Goal: Information Seeking & Learning: Learn about a topic

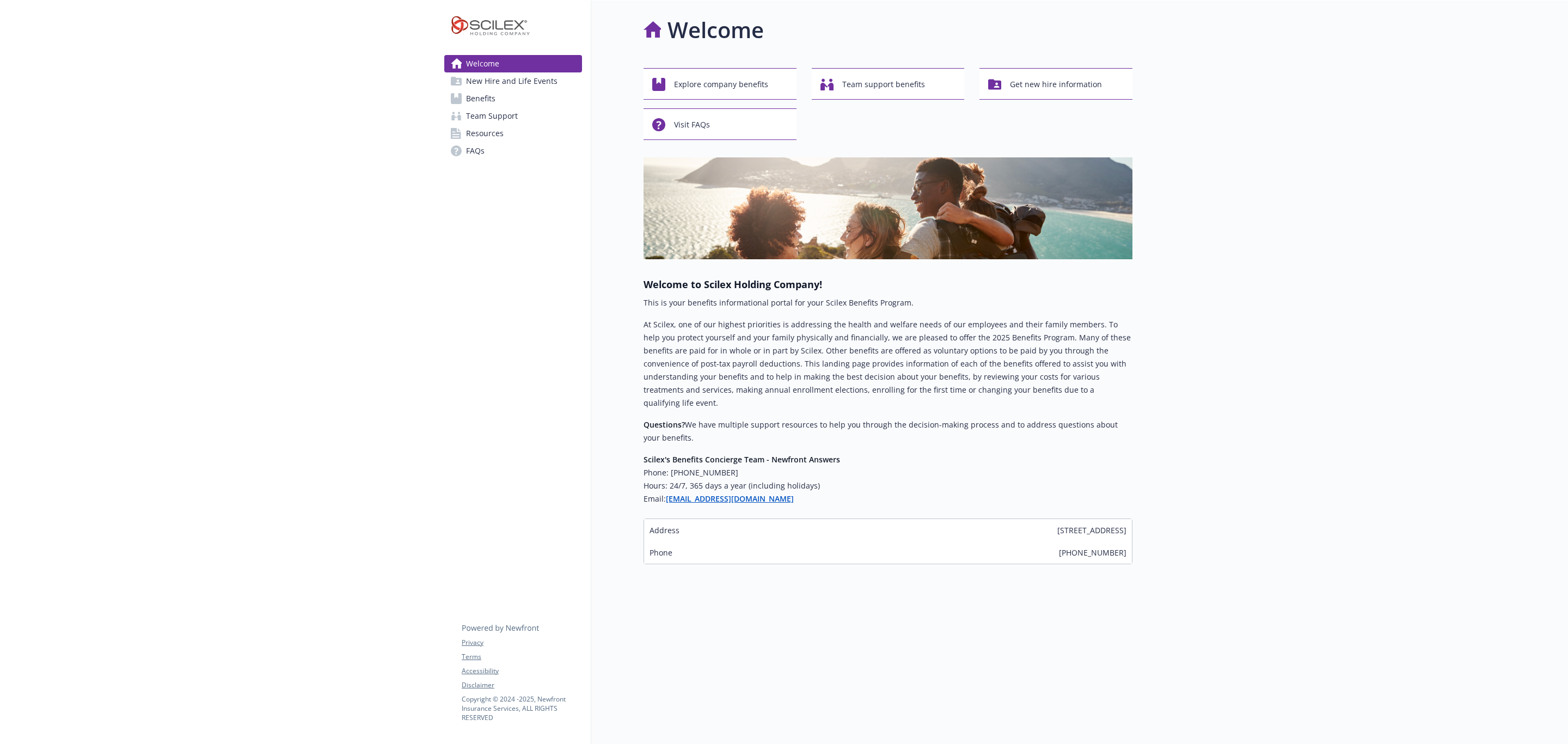
click at [534, 89] on span "New Hire and Life Events" at bounding box center [512, 81] width 92 height 17
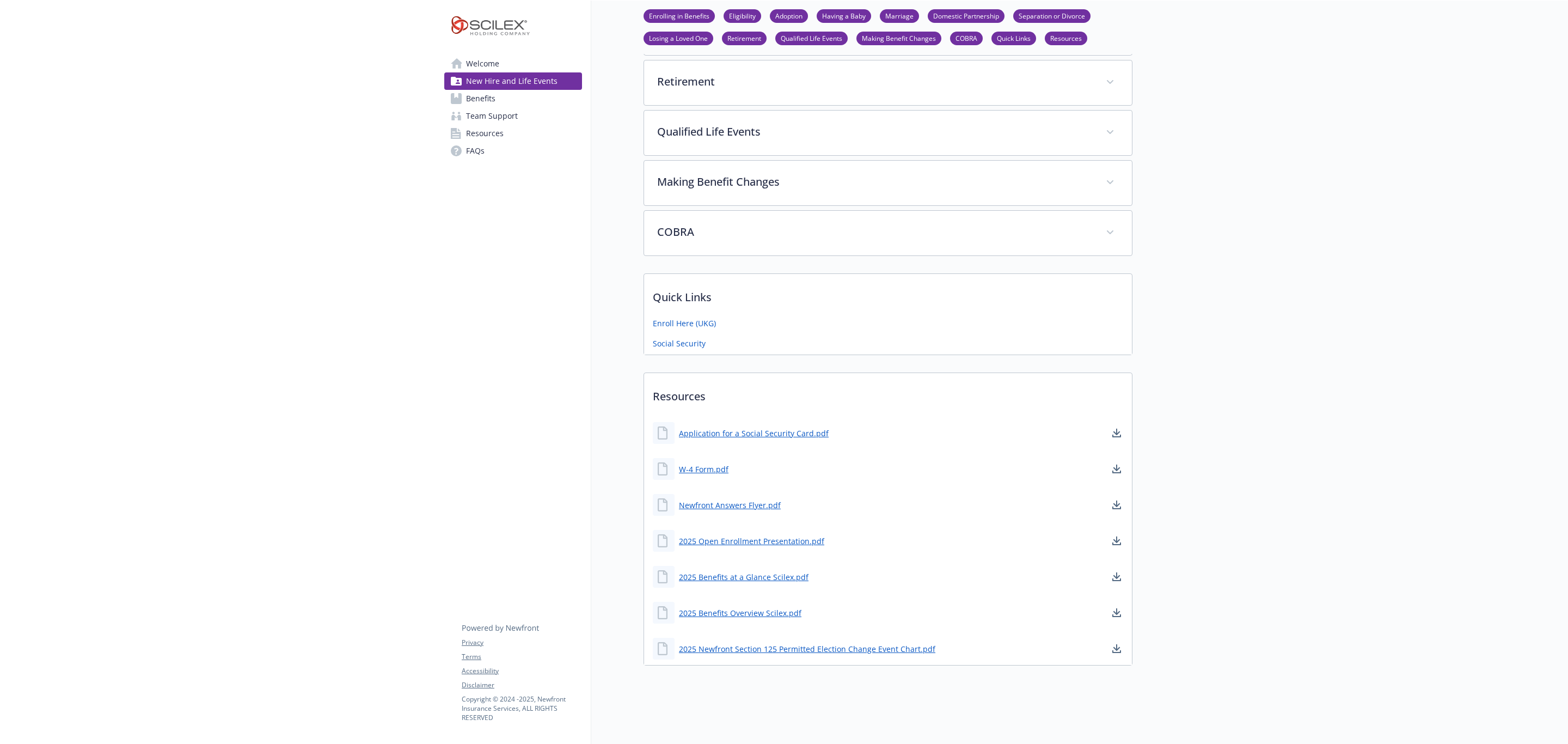
scroll to position [898, 0]
click at [778, 570] on link "2025 Benefits at a Glance Scilex.pdf" at bounding box center [745, 577] width 132 height 14
